Goal: Task Accomplishment & Management: Use online tool/utility

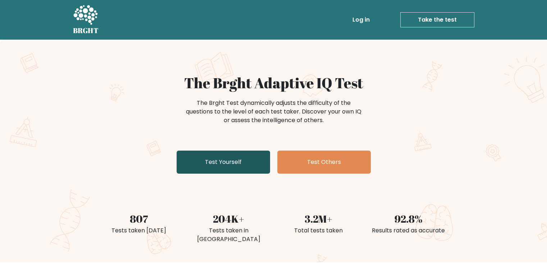
click at [240, 159] on link "Test Yourself" at bounding box center [224, 161] width 94 height 23
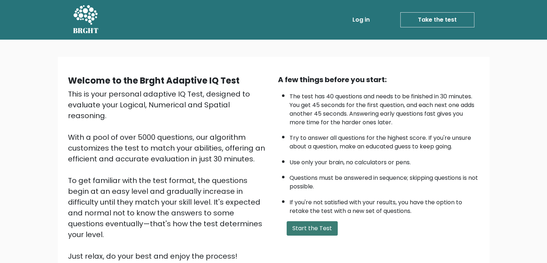
click at [304, 227] on button "Start the Test" at bounding box center [312, 228] width 51 height 14
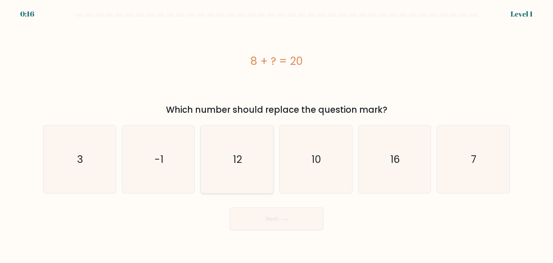
click at [256, 163] on icon "12" at bounding box center [237, 159] width 68 height 68
click at [276, 135] on input "c. 12" at bounding box center [276, 133] width 0 height 4
radio input "true"
click at [268, 219] on button "Next" at bounding box center [277, 218] width 94 height 23
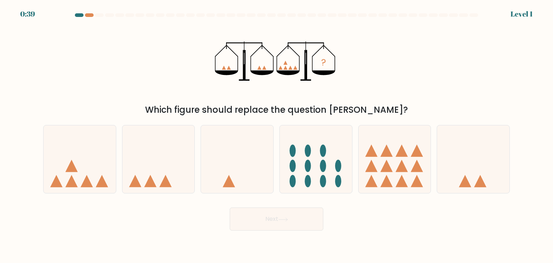
click at [105, 27] on div "? Which figure should replace the question mark?" at bounding box center [276, 69] width 475 height 95
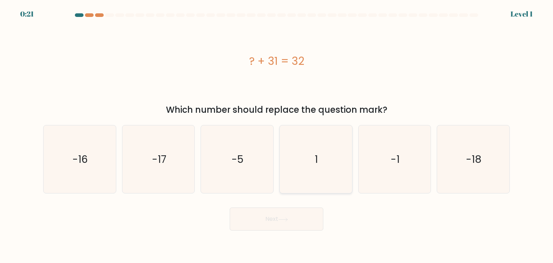
click at [308, 157] on icon "1" at bounding box center [316, 159] width 68 height 68
click at [277, 135] on input "d. 1" at bounding box center [276, 133] width 0 height 4
radio input "true"
click at [294, 221] on button "Next" at bounding box center [277, 218] width 94 height 23
